Goal: Communication & Community: Answer question/provide support

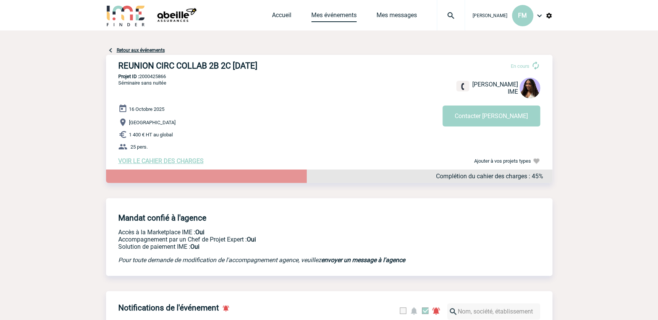
click at [323, 14] on link "Mes événements" at bounding box center [333, 16] width 45 height 11
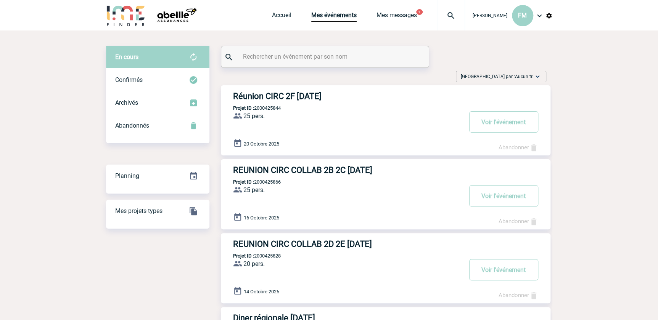
click at [390, 11] on div "Accueil Mes événements Mes messages 1 Projet, client Projet, client" at bounding box center [368, 15] width 193 height 31
click at [393, 16] on link "Mes messages" at bounding box center [397, 16] width 40 height 11
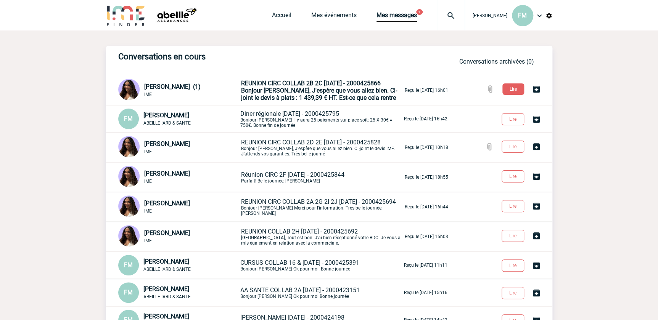
click at [311, 81] on span "REUNION CIRC COLLAB 2B 2C 16/10/2025 - 2000425866" at bounding box center [311, 83] width 140 height 7
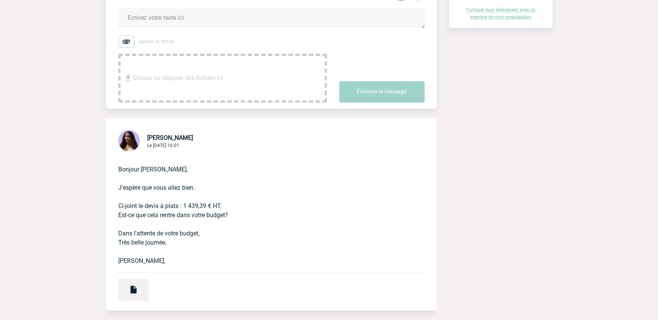
scroll to position [138, 0]
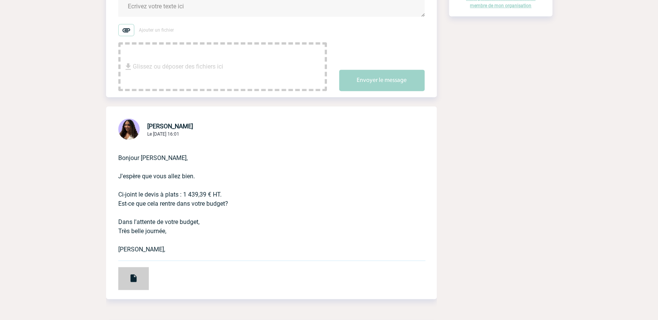
click at [127, 272] on div at bounding box center [133, 278] width 31 height 23
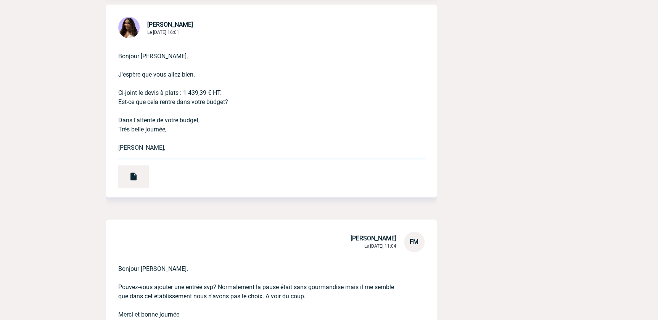
scroll to position [243, 0]
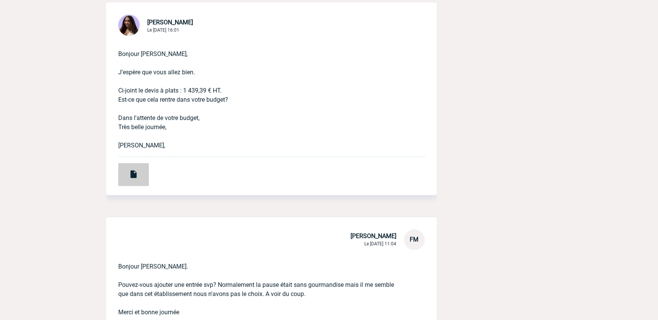
click at [129, 174] on div at bounding box center [133, 174] width 31 height 23
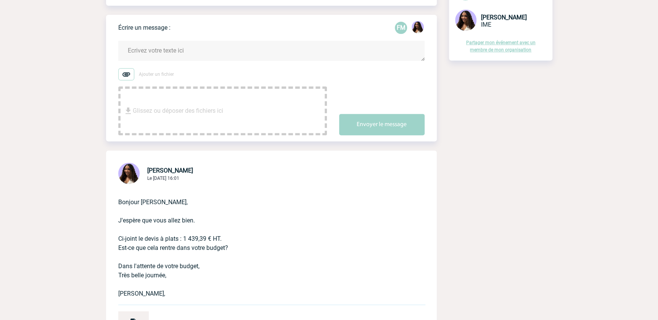
scroll to position [0, 0]
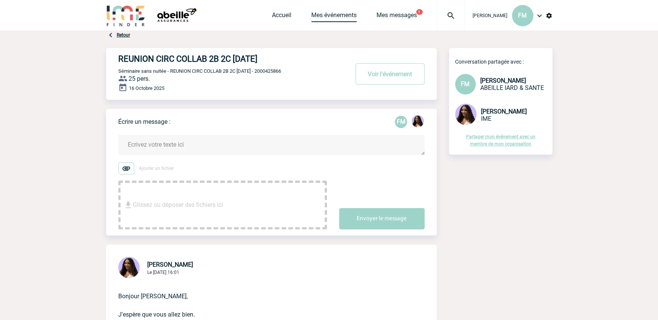
click at [326, 17] on link "Mes événements" at bounding box center [333, 16] width 45 height 11
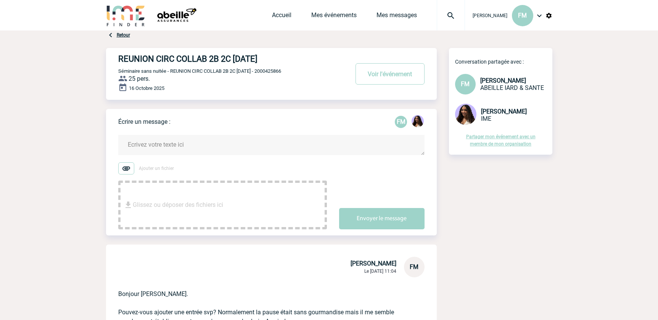
scroll to position [347, 0]
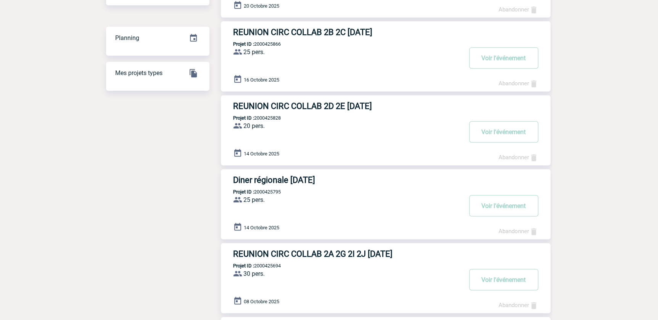
scroll to position [138, 0]
click at [493, 203] on button "Voir l'événement" at bounding box center [503, 205] width 69 height 21
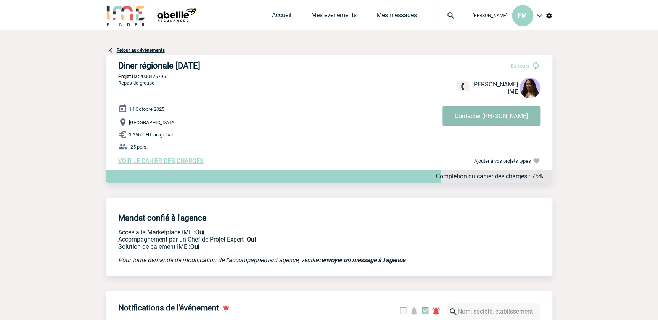
click at [487, 116] on button "Contacter Jessica" at bounding box center [492, 116] width 98 height 21
click at [325, 10] on div "Accueil Mes événements Mes messages Projet, client Projet, client" at bounding box center [368, 15] width 193 height 31
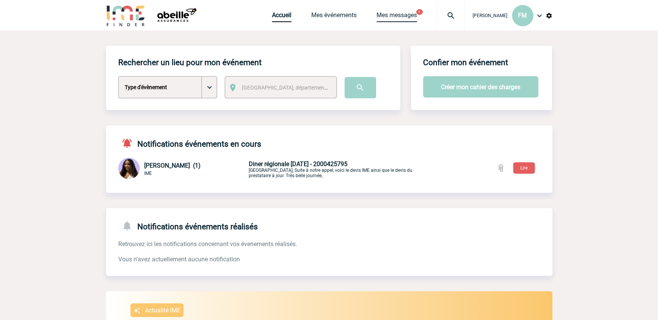
drag, startPoint x: 394, startPoint y: 14, endPoint x: 386, endPoint y: 17, distance: 8.8
click at [393, 15] on link "Mes messages" at bounding box center [397, 16] width 40 height 11
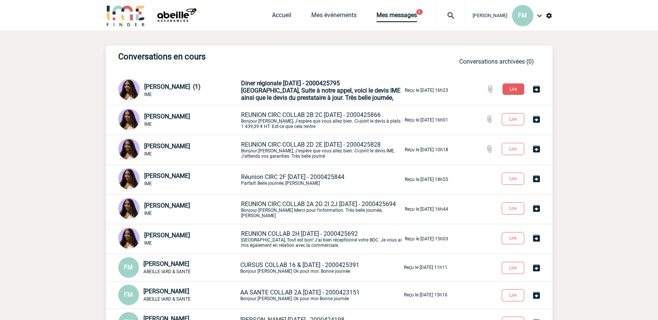
click at [337, 88] on span "Florence, Suite à notre appel, voici le devis IME ainsi que le devis du prestat…" at bounding box center [320, 94] width 159 height 14
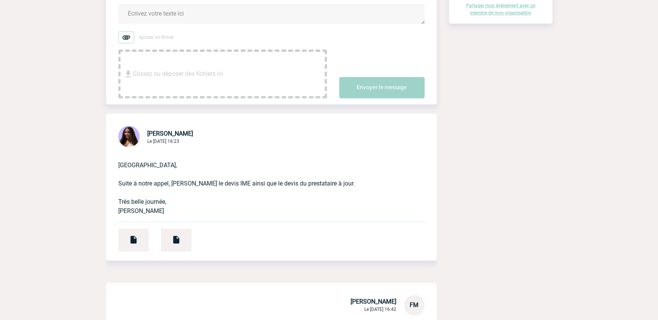
scroll to position [243, 0]
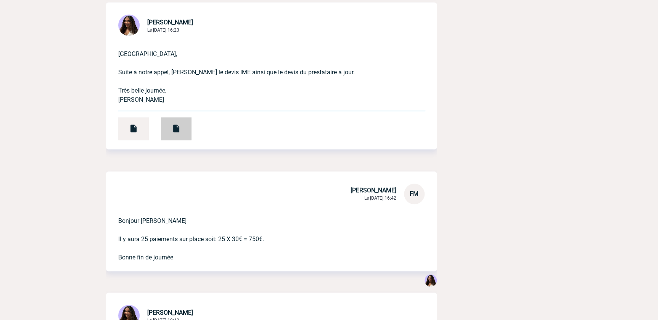
click at [177, 128] on img at bounding box center [176, 128] width 9 height 9
click at [175, 129] on img at bounding box center [176, 128] width 9 height 9
click at [135, 133] on div at bounding box center [133, 129] width 31 height 23
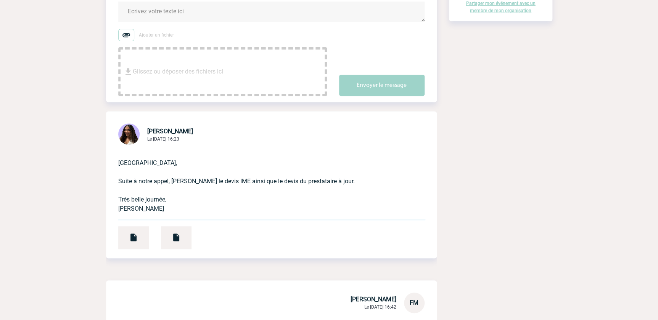
scroll to position [0, 0]
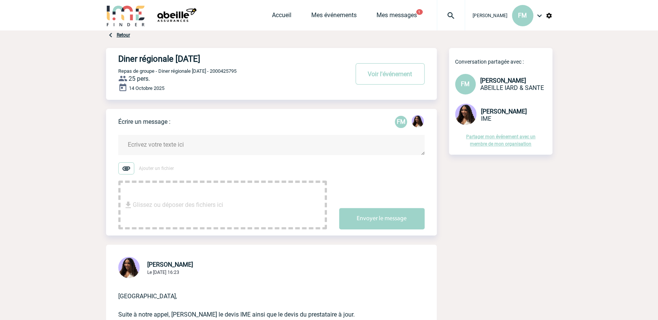
drag, startPoint x: 164, startPoint y: 148, endPoint x: 173, endPoint y: 140, distance: 11.9
click at [164, 148] on textarea at bounding box center [271, 145] width 306 height 20
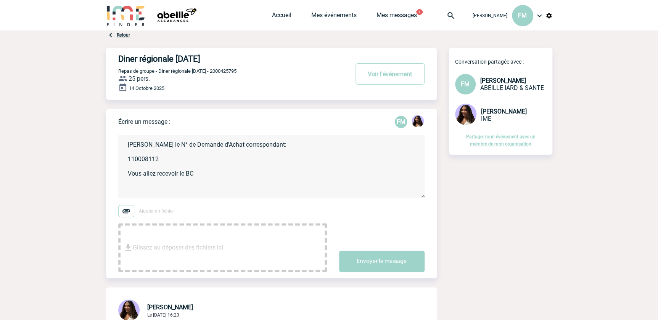
click at [252, 159] on textarea "Jessica Voci le N° de Demande d'Achat correspondant: 110008112 Vous allez recev…" at bounding box center [271, 166] width 306 height 63
click at [200, 188] on textarea "Jessica Voci le N° de Demande d'Achat correspondant: 110008112 Vous allez recev…" at bounding box center [271, 166] width 306 height 63
type textarea "Jessica Voci le N° de Demande d'Achat correspondant: 110008112 Vous allez recev…"
click at [372, 257] on button "Envoyer le message" at bounding box center [381, 261] width 85 height 21
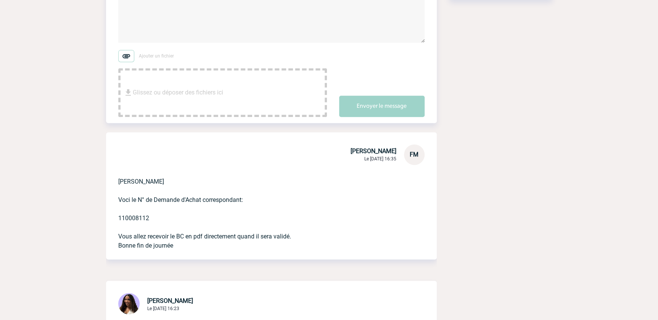
scroll to position [243, 0]
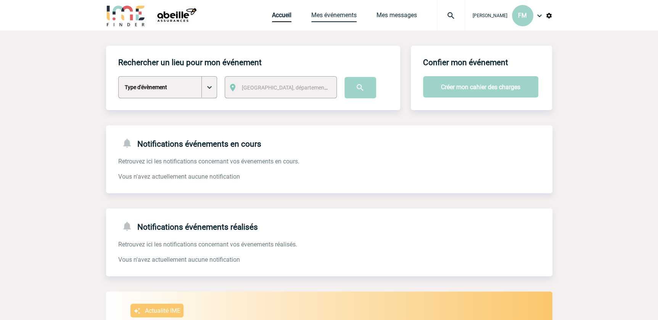
click at [324, 17] on link "Mes événements" at bounding box center [333, 16] width 45 height 11
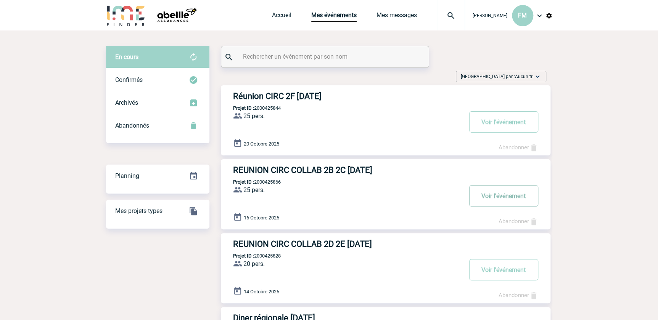
click at [506, 194] on button "Voir l'événement" at bounding box center [503, 195] width 69 height 21
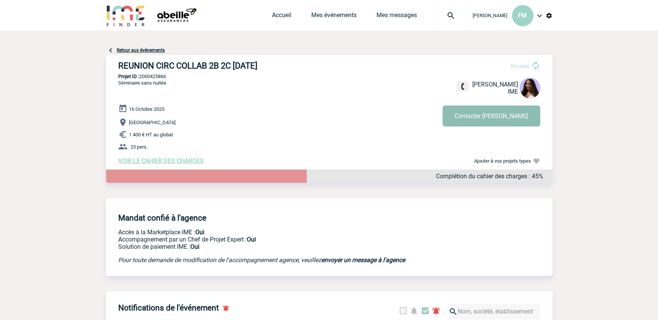
click at [503, 123] on button "Contacter Jessica" at bounding box center [492, 116] width 98 height 21
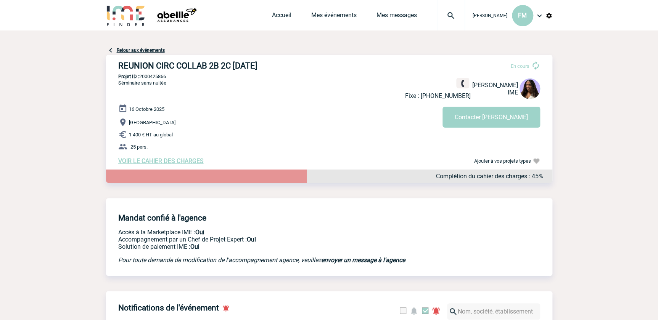
drag, startPoint x: 612, startPoint y: 142, endPoint x: 607, endPoint y: 146, distance: 6.3
click at [298, 132] on p "1 400 € HT au global" at bounding box center [335, 134] width 434 height 9
click at [320, 12] on link "Mes événements" at bounding box center [333, 16] width 45 height 11
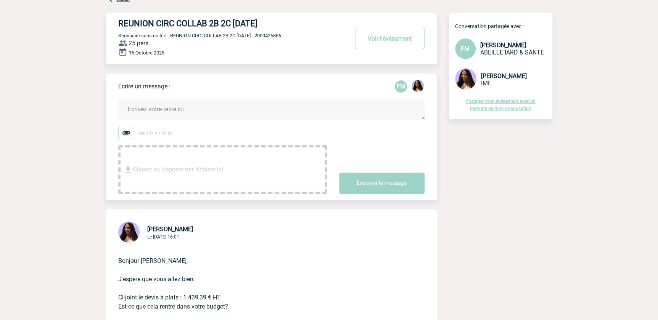
scroll to position [173, 0]
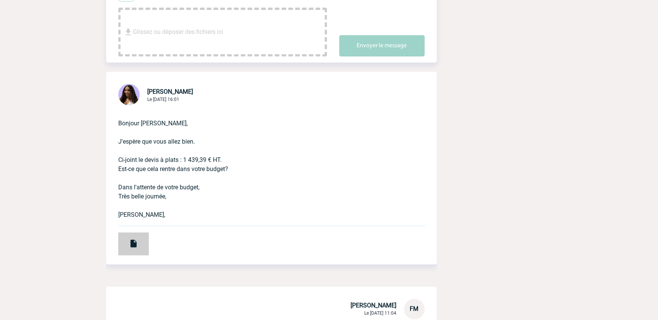
click at [136, 245] on img at bounding box center [133, 243] width 9 height 9
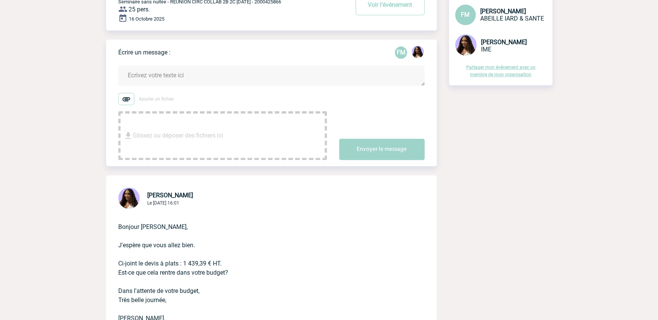
scroll to position [0, 0]
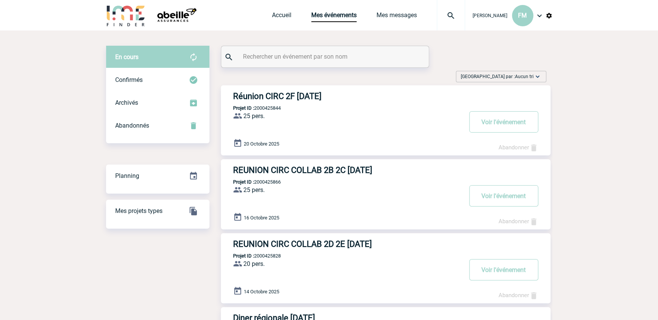
click at [382, 14] on link "Mes messages" at bounding box center [397, 16] width 40 height 11
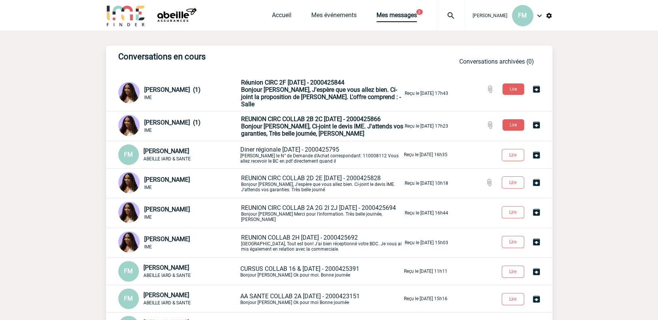
click at [335, 123] on span "Bonjour Florence, Ci-joint le devis IME. J'attends vos garanties, Très belle jo…" at bounding box center [322, 130] width 162 height 14
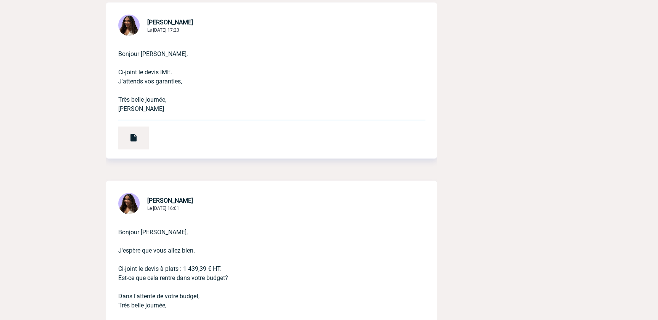
scroll to position [277, 0]
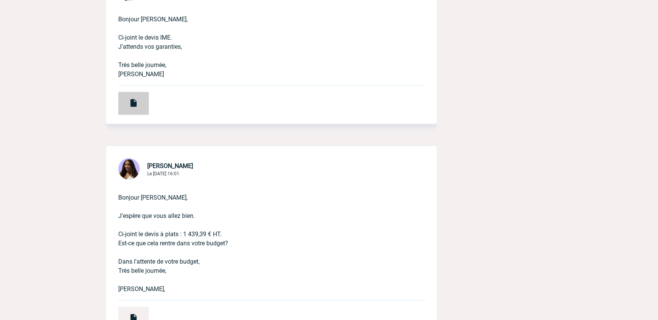
click at [142, 101] on div at bounding box center [133, 103] width 31 height 23
click at [140, 103] on div at bounding box center [133, 103] width 31 height 23
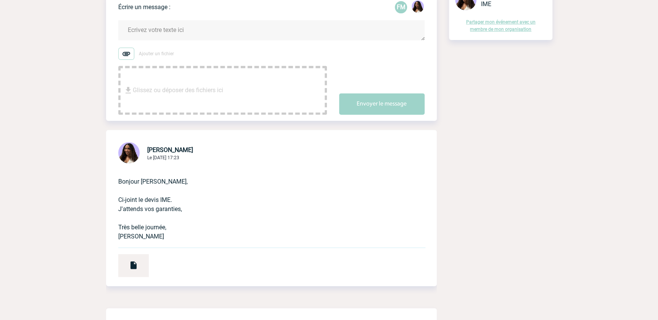
scroll to position [0, 0]
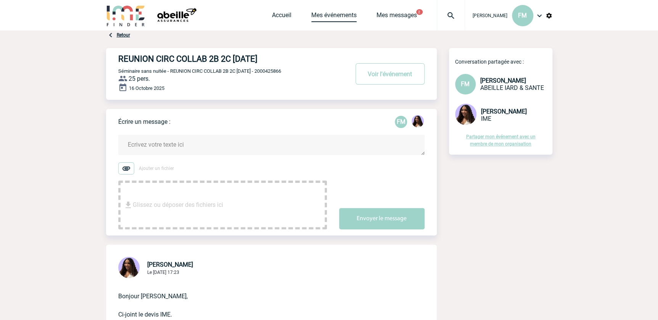
click at [316, 12] on link "Mes événements" at bounding box center [333, 16] width 45 height 11
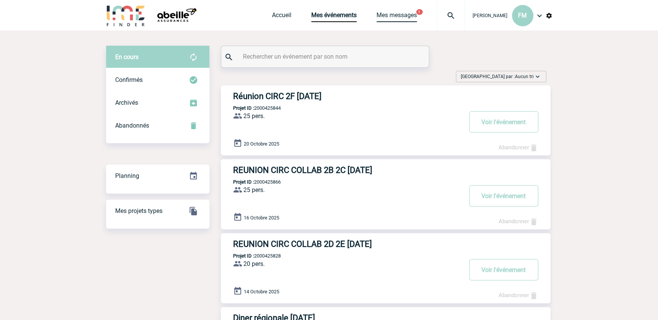
click at [403, 13] on link "Mes messages" at bounding box center [397, 16] width 40 height 11
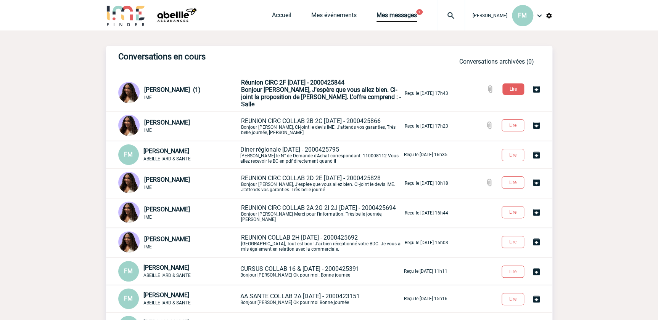
click at [323, 94] on span "Bonjour Florence, J'espère que vous allez bien. Ci-joint la proposition de Pear…" at bounding box center [321, 97] width 160 height 22
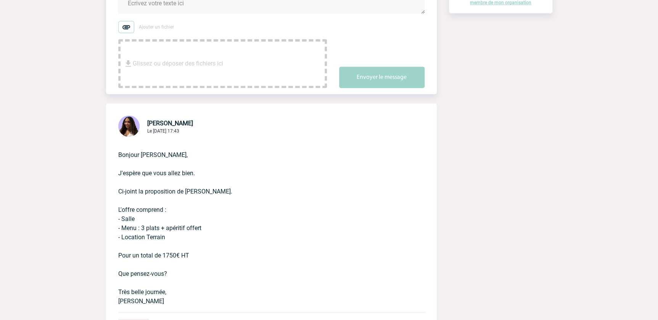
scroll to position [208, 0]
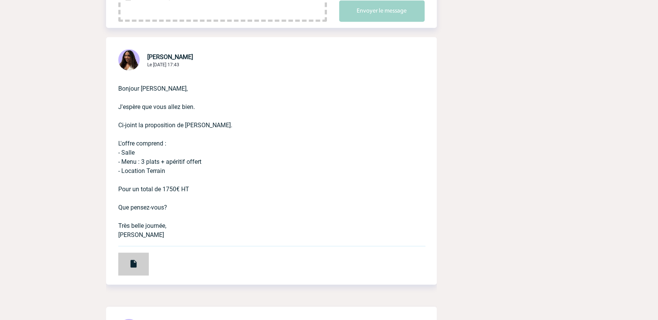
click at [133, 261] on img at bounding box center [133, 263] width 9 height 9
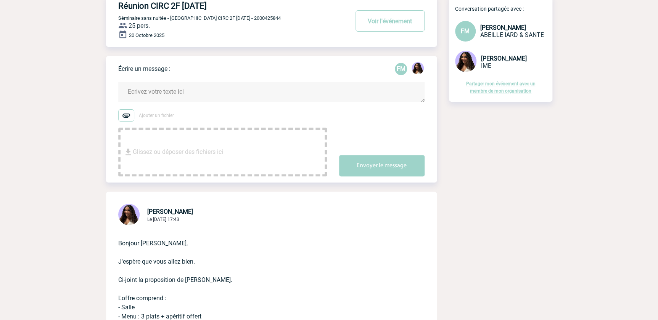
scroll to position [0, 0]
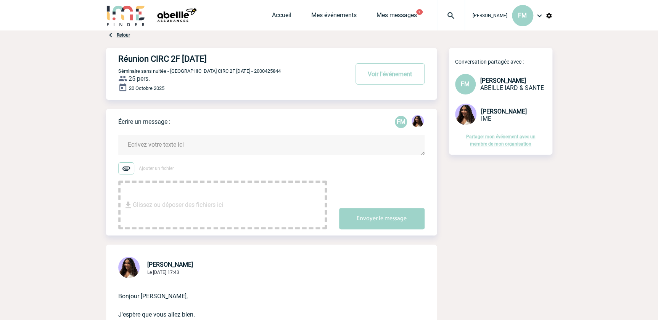
click at [151, 142] on textarea at bounding box center [271, 145] width 306 height 20
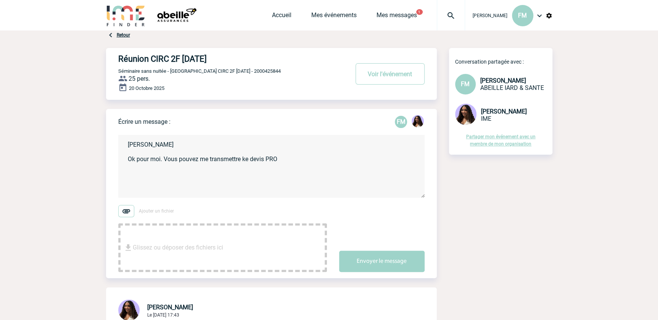
click at [245, 160] on textarea "[PERSON_NAME] Ok pour moi. Vous pouvez me transmettre ke devis PRO" at bounding box center [271, 166] width 306 height 63
drag, startPoint x: 279, startPoint y: 159, endPoint x: 335, endPoint y: 118, distance: 69.7
click at [280, 158] on textarea "[PERSON_NAME] Ok pour moi. Vous pouvez me transmettre le devis PRO" at bounding box center [271, 166] width 306 height 63
type textarea "[PERSON_NAME] Ok pour moi. Vous pouvez me transmettre le devis PRO. Bonne fin d…"
click at [383, 256] on button "Envoyer le message" at bounding box center [381, 261] width 85 height 21
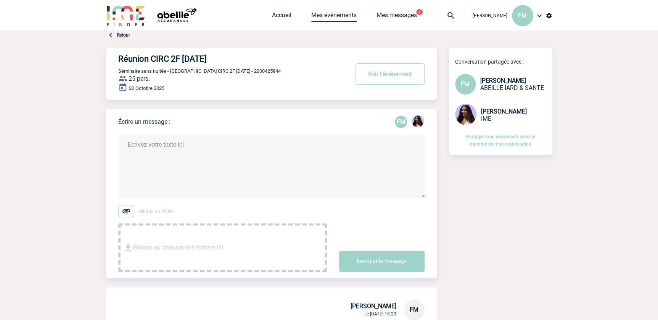
click at [332, 14] on link "Mes événements" at bounding box center [333, 16] width 45 height 11
